Goal: Task Accomplishment & Management: Complete application form

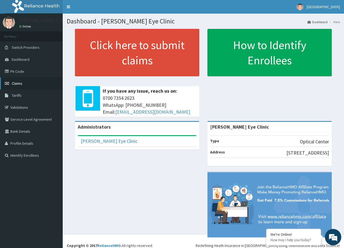
click at [24, 81] on link "Claims" at bounding box center [31, 83] width 63 height 12
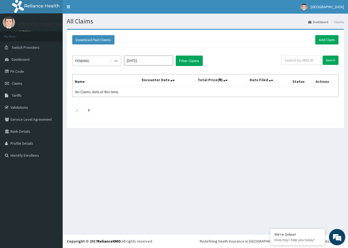
click at [115, 63] on icon at bounding box center [115, 60] width 5 height 5
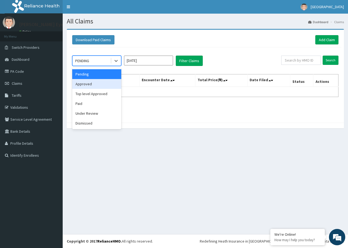
click at [103, 84] on div "Approved" at bounding box center [96, 84] width 49 height 10
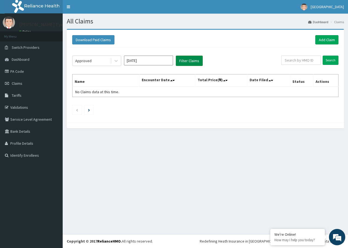
click at [184, 62] on button "Filter Claims" at bounding box center [189, 61] width 27 height 10
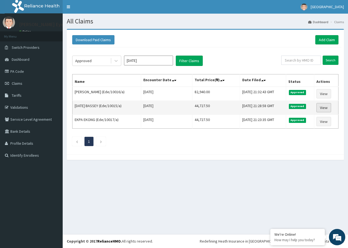
click at [327, 109] on link "View" at bounding box center [323, 107] width 15 height 9
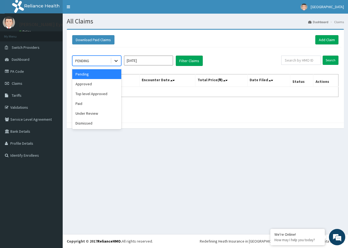
click at [117, 60] on icon at bounding box center [115, 61] width 3 height 2
click at [102, 101] on div "Paid" at bounding box center [96, 104] width 49 height 10
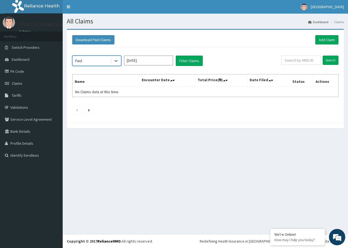
click at [168, 60] on input "Aug 2025" at bounding box center [148, 61] width 49 height 10
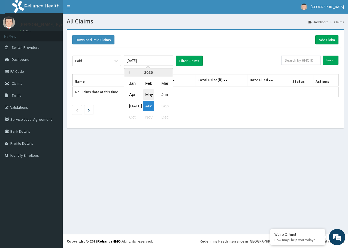
click at [149, 92] on div "May" at bounding box center [148, 95] width 11 height 10
type input "May 2025"
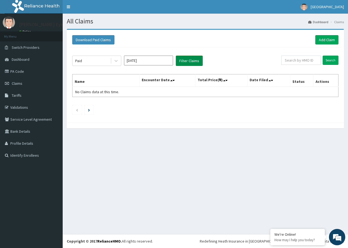
click at [187, 59] on button "Filter Claims" at bounding box center [189, 61] width 27 height 10
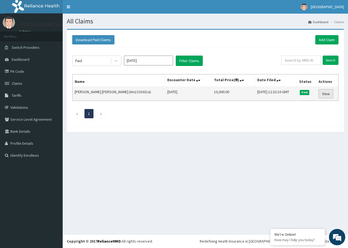
click at [322, 93] on link "View" at bounding box center [325, 93] width 15 height 9
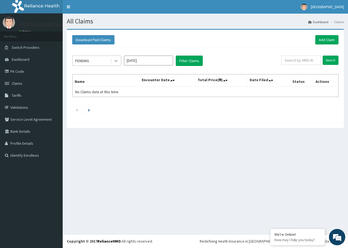
click at [113, 60] on icon at bounding box center [115, 60] width 5 height 5
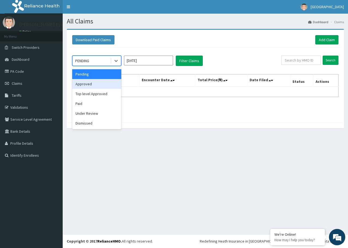
click at [108, 86] on div "Approved" at bounding box center [96, 84] width 49 height 10
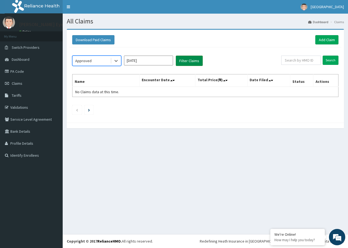
click at [190, 59] on button "Filter Claims" at bounding box center [189, 61] width 27 height 10
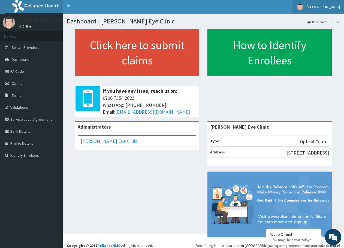
click at [303, 4] on img at bounding box center [299, 7] width 7 height 7
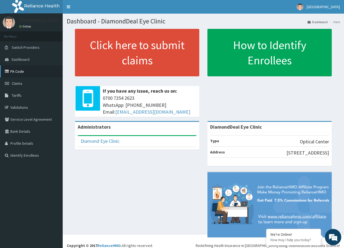
click at [33, 71] on link "PA Code" at bounding box center [31, 71] width 63 height 12
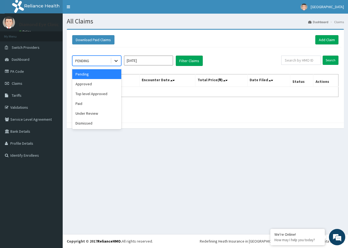
click at [115, 59] on icon at bounding box center [115, 60] width 5 height 5
click at [105, 84] on div "Approved" at bounding box center [96, 84] width 49 height 10
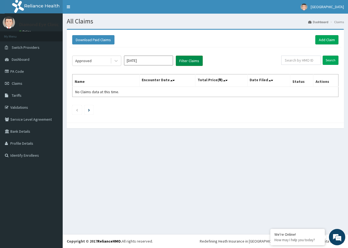
click at [181, 62] on button "Filter Claims" at bounding box center [189, 61] width 27 height 10
click at [158, 60] on input "Aug 2025" at bounding box center [148, 61] width 49 height 10
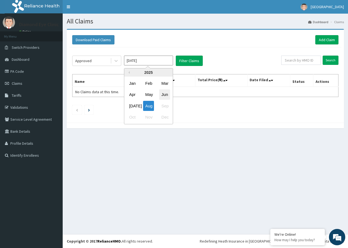
click at [162, 93] on div "Jun" at bounding box center [164, 95] width 11 height 10
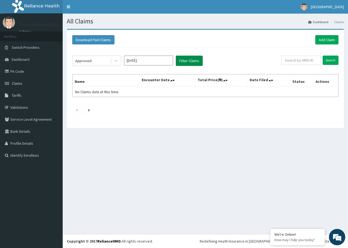
click at [187, 59] on button "Filter Claims" at bounding box center [189, 61] width 27 height 10
click at [152, 62] on input "Jun 2025" at bounding box center [148, 61] width 49 height 10
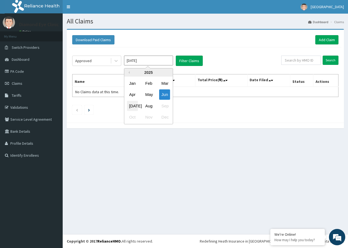
click at [133, 106] on div "Jul" at bounding box center [132, 106] width 11 height 10
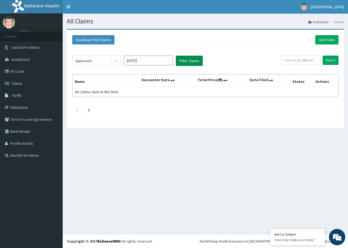
click at [187, 62] on button "Filter Claims" at bounding box center [189, 61] width 27 height 10
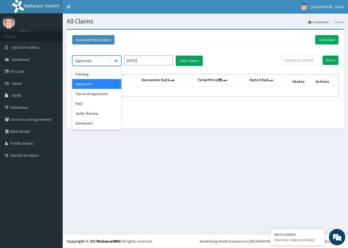
click at [116, 60] on icon at bounding box center [115, 60] width 5 height 5
click at [107, 73] on div "Pending" at bounding box center [96, 74] width 49 height 10
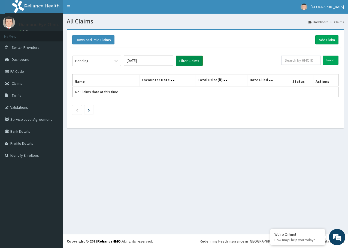
click at [186, 60] on button "Filter Claims" at bounding box center [189, 61] width 27 height 10
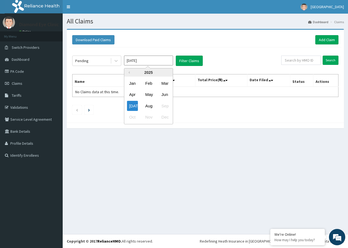
click at [142, 60] on input "Jul 2025" at bounding box center [148, 61] width 49 height 10
click at [165, 91] on div "Jun" at bounding box center [164, 95] width 11 height 10
type input "Jun 2025"
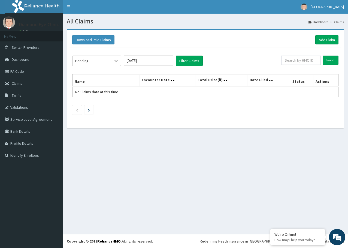
click at [115, 62] on icon at bounding box center [115, 60] width 5 height 5
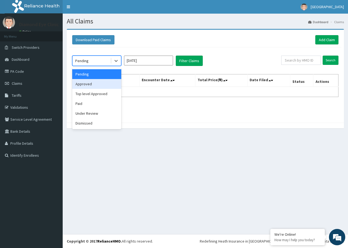
click at [93, 84] on div "Approved" at bounding box center [96, 84] width 49 height 10
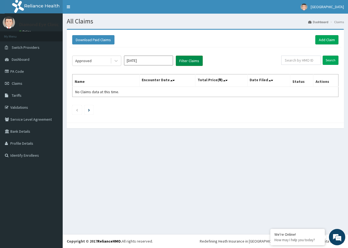
click at [192, 57] on button "Filter Claims" at bounding box center [189, 61] width 27 height 10
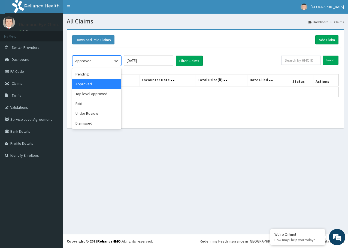
click at [118, 61] on icon at bounding box center [115, 60] width 5 height 5
click at [105, 104] on div "Paid" at bounding box center [96, 104] width 49 height 10
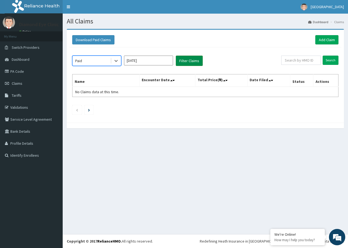
click at [186, 57] on button "Filter Claims" at bounding box center [189, 61] width 27 height 10
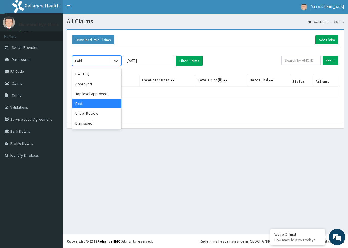
click at [115, 61] on icon at bounding box center [115, 60] width 5 height 5
click at [106, 74] on div "Pending" at bounding box center [96, 74] width 49 height 10
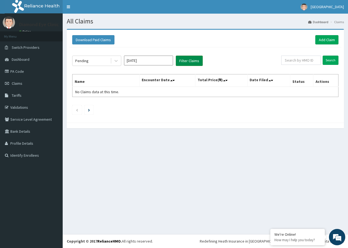
click at [185, 58] on button "Filter Claims" at bounding box center [189, 61] width 27 height 10
click at [116, 62] on icon at bounding box center [115, 61] width 3 height 2
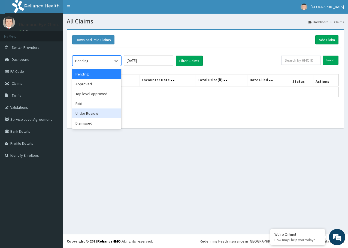
click at [101, 114] on div "Under Review" at bounding box center [96, 113] width 49 height 10
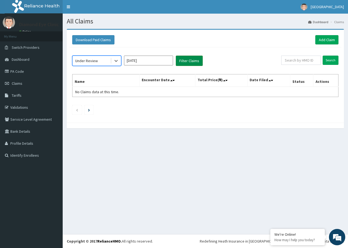
click at [181, 59] on button "Filter Claims" at bounding box center [189, 61] width 27 height 10
click at [114, 59] on icon at bounding box center [115, 60] width 5 height 5
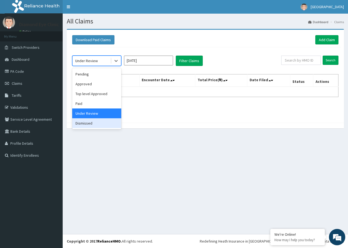
click at [90, 124] on div "Dismissed" at bounding box center [96, 123] width 49 height 10
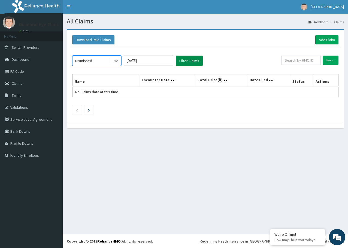
click at [182, 58] on button "Filter Claims" at bounding box center [189, 61] width 27 height 10
click at [117, 61] on icon at bounding box center [115, 61] width 3 height 2
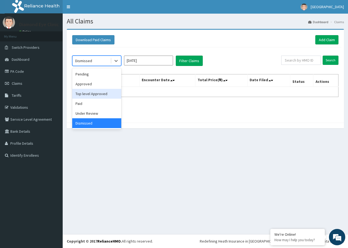
click at [106, 94] on div "Top level Approved" at bounding box center [96, 94] width 49 height 10
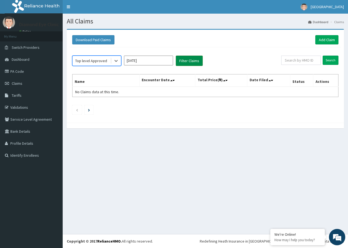
click at [182, 63] on button "Filter Claims" at bounding box center [189, 61] width 27 height 10
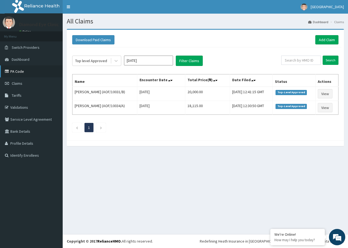
click at [30, 68] on link "PA Code" at bounding box center [31, 71] width 63 height 12
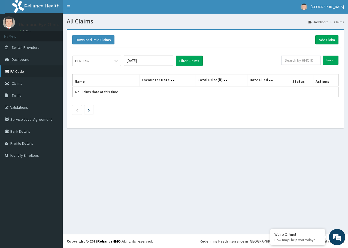
click at [32, 72] on link "PA Code" at bounding box center [31, 71] width 63 height 12
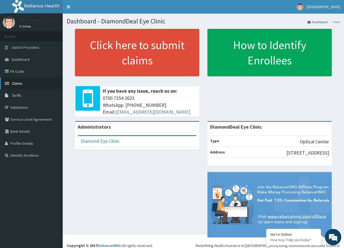
click at [26, 82] on link "Claims" at bounding box center [31, 83] width 63 height 12
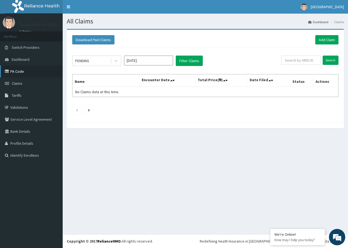
click at [22, 70] on link "PA Code" at bounding box center [31, 71] width 63 height 12
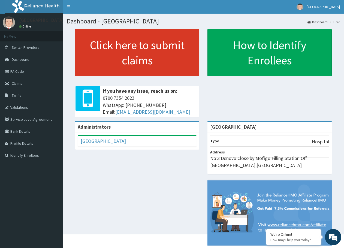
click at [144, 48] on link "Click here to submit claims" at bounding box center [137, 52] width 124 height 47
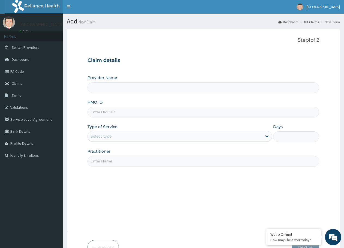
type input "[GEOGRAPHIC_DATA]"
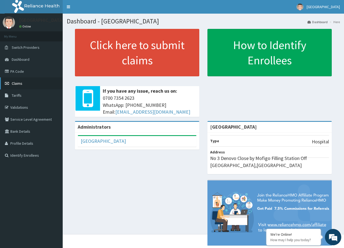
click at [19, 82] on span "Claims" at bounding box center [17, 83] width 11 height 5
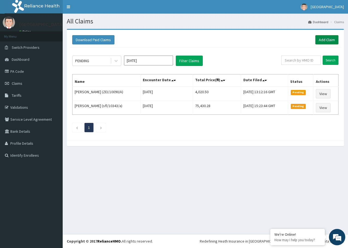
click at [324, 37] on link "Add Claim" at bounding box center [326, 39] width 23 height 9
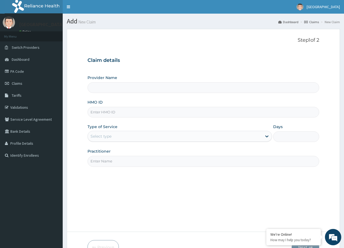
type input "[GEOGRAPHIC_DATA]"
click at [97, 111] on input "HMO ID" at bounding box center [202, 112] width 231 height 11
type input "PRL/10224/A"
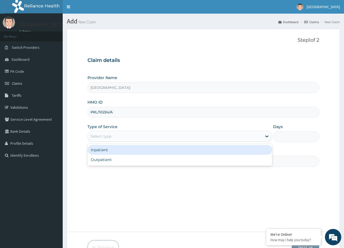
click at [108, 134] on div "Select type" at bounding box center [100, 135] width 21 height 5
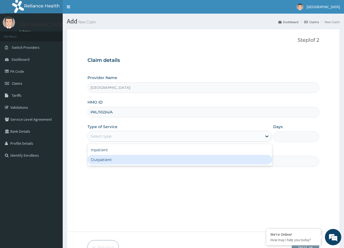
click at [103, 159] on div "Outpatient" at bounding box center [179, 160] width 184 height 10
type input "1"
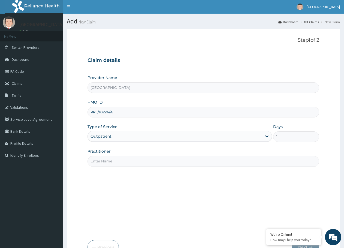
click at [110, 164] on input "Practitioner" at bounding box center [202, 161] width 231 height 11
type input "dr. veronica"
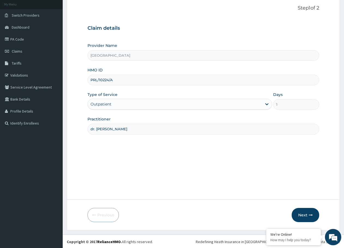
scroll to position [33, 0]
click at [16, 38] on link "PA Code" at bounding box center [31, 39] width 63 height 12
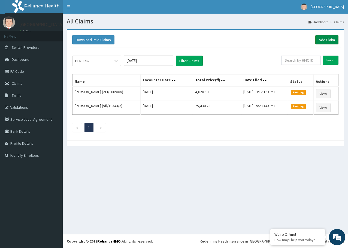
click at [331, 40] on link "Add Claim" at bounding box center [326, 39] width 23 height 9
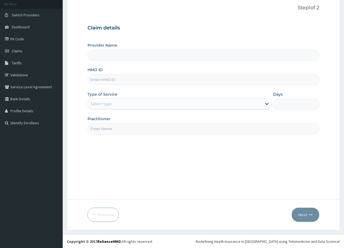
scroll to position [33, 0]
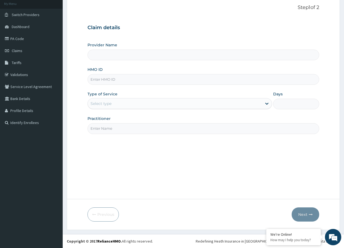
type input "[GEOGRAPHIC_DATA]"
click at [123, 80] on input "HMO ID" at bounding box center [202, 79] width 231 height 11
type input "nbc/10186/a"
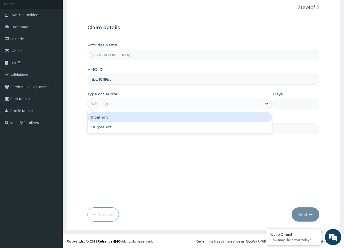
click at [119, 105] on div "Select type" at bounding box center [175, 103] width 174 height 9
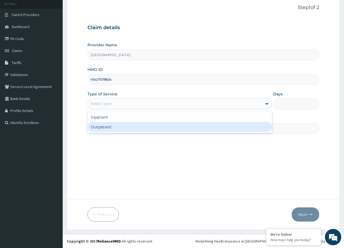
click at [110, 126] on div "Outpatient" at bounding box center [179, 127] width 184 height 10
type input "1"
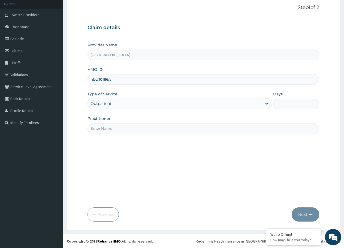
click at [111, 126] on input "Practitioner" at bounding box center [202, 128] width 231 height 11
type input "dr. veronica"
click at [125, 143] on div "Step 1 of 2 Claim details Provider Name Denovo Hospital HMO ID nbc/10186/a Type…" at bounding box center [202, 98] width 231 height 186
click at [307, 217] on button "Next" at bounding box center [305, 214] width 28 height 14
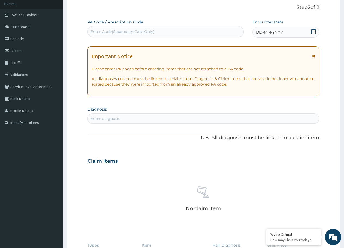
click at [313, 30] on icon at bounding box center [313, 31] width 5 height 5
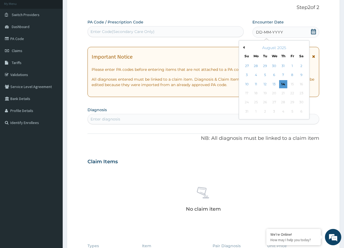
click at [242, 48] on button "Previous Month" at bounding box center [243, 47] width 3 height 3
click at [308, 49] on div "Previous Month Next Month April 2025 Su Mo Tu We Th Fr Sa 30 31 1 2 3 4 5 6 7 8…" at bounding box center [274, 75] width 71 height 70
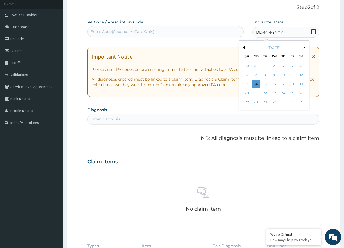
click at [304, 47] on button "Next Month" at bounding box center [304, 47] width 3 height 3
click at [304, 47] on div "August 2025" at bounding box center [274, 47] width 66 height 5
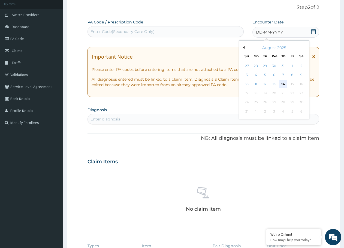
click at [282, 82] on div "14" at bounding box center [283, 84] width 8 height 8
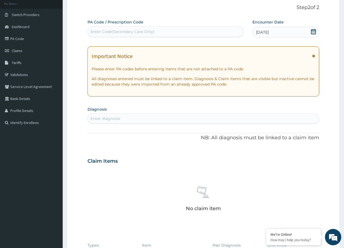
click at [125, 118] on div "Enter diagnosis" at bounding box center [203, 118] width 231 height 9
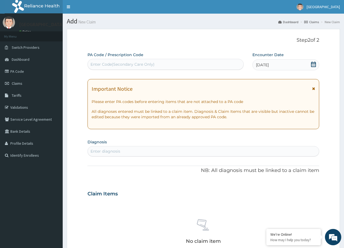
click at [149, 63] on div "Enter Code(Secondary Care Only)" at bounding box center [122, 64] width 64 height 5
click at [120, 151] on div "Enter diagnosis" at bounding box center [203, 151] width 231 height 9
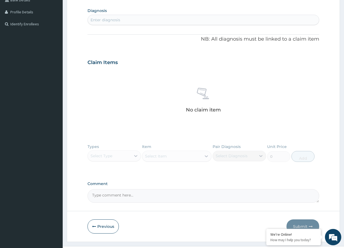
scroll to position [136, 0]
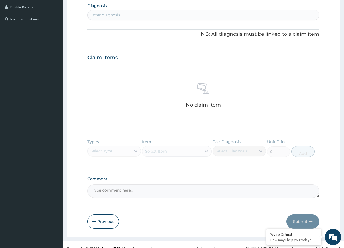
click at [123, 16] on div "Enter diagnosis" at bounding box center [203, 15] width 231 height 9
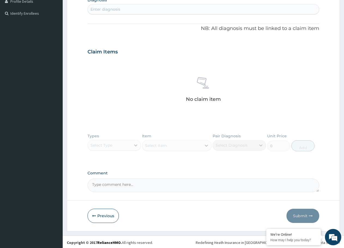
scroll to position [143, 0]
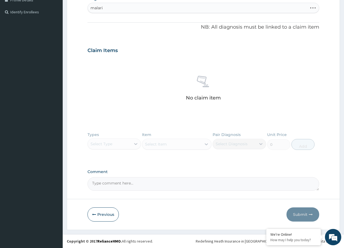
type input "malaria"
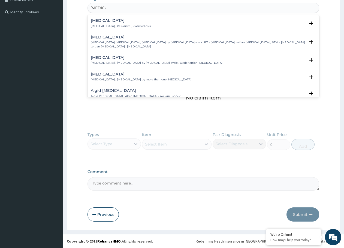
click at [115, 23] on div "Malaria Malaria , Paludism , Plasmodiosis" at bounding box center [121, 24] width 60 height 10
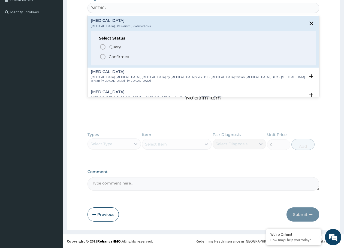
click at [106, 55] on span "Confirmed" at bounding box center [203, 56] width 208 height 7
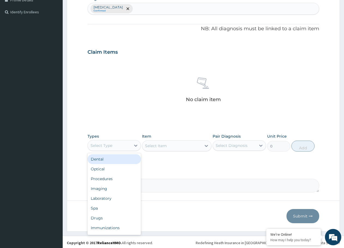
click at [109, 144] on div "Select Type" at bounding box center [101, 145] width 22 height 5
click at [107, 170] on div "Optical" at bounding box center [113, 169] width 53 height 10
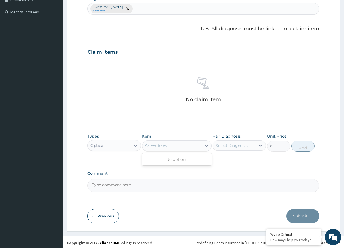
click at [170, 146] on div "Select Item" at bounding box center [171, 145] width 59 height 9
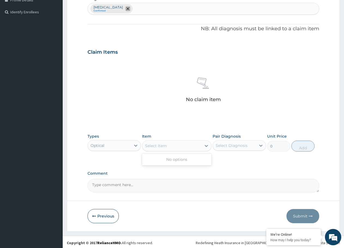
click at [126, 8] on icon "remove selection option" at bounding box center [127, 8] width 3 height 3
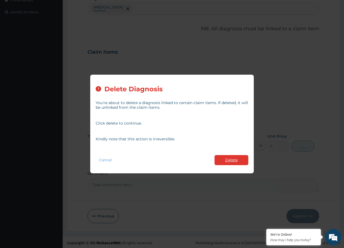
click at [227, 157] on button "Delete" at bounding box center [231, 160] width 34 height 10
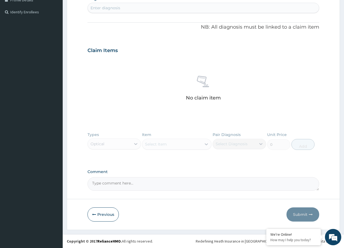
click at [123, 5] on div "Enter diagnosis" at bounding box center [203, 8] width 231 height 9
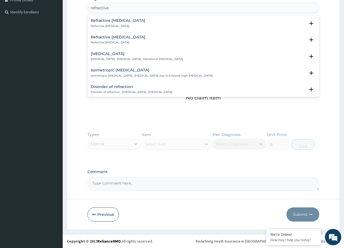
type input "refractive"
click at [106, 58] on p "Refractive amblyopia , Ametropic amblyopia , Meridional amblyopia" at bounding box center [137, 59] width 92 height 4
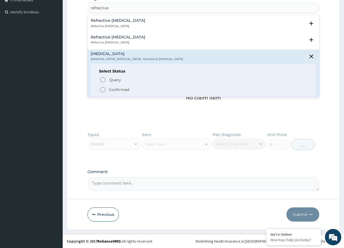
click at [110, 90] on p "Confirmed" at bounding box center [119, 89] width 20 height 5
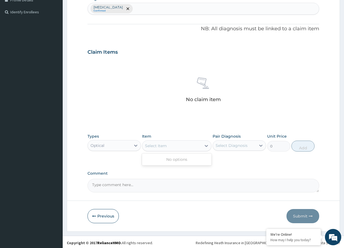
click at [158, 146] on div "Select Item" at bounding box center [156, 145] width 22 height 5
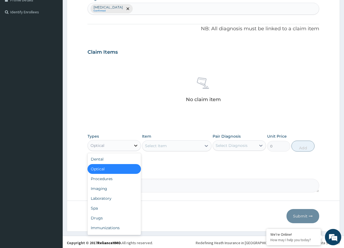
click at [138, 147] on icon at bounding box center [135, 145] width 5 height 5
click at [223, 145] on div "Select Diagnosis" at bounding box center [231, 145] width 32 height 5
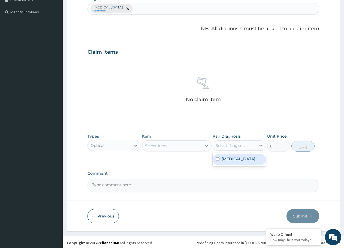
click at [160, 146] on div "Select Item" at bounding box center [156, 145] width 22 height 5
